Goal: Find specific page/section: Find specific page/section

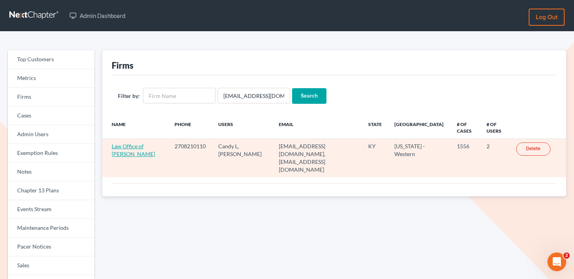
click at [119, 144] on link "Law Office of Mark Little" at bounding box center [133, 150] width 43 height 14
